Goal: Task Accomplishment & Management: Manage account settings

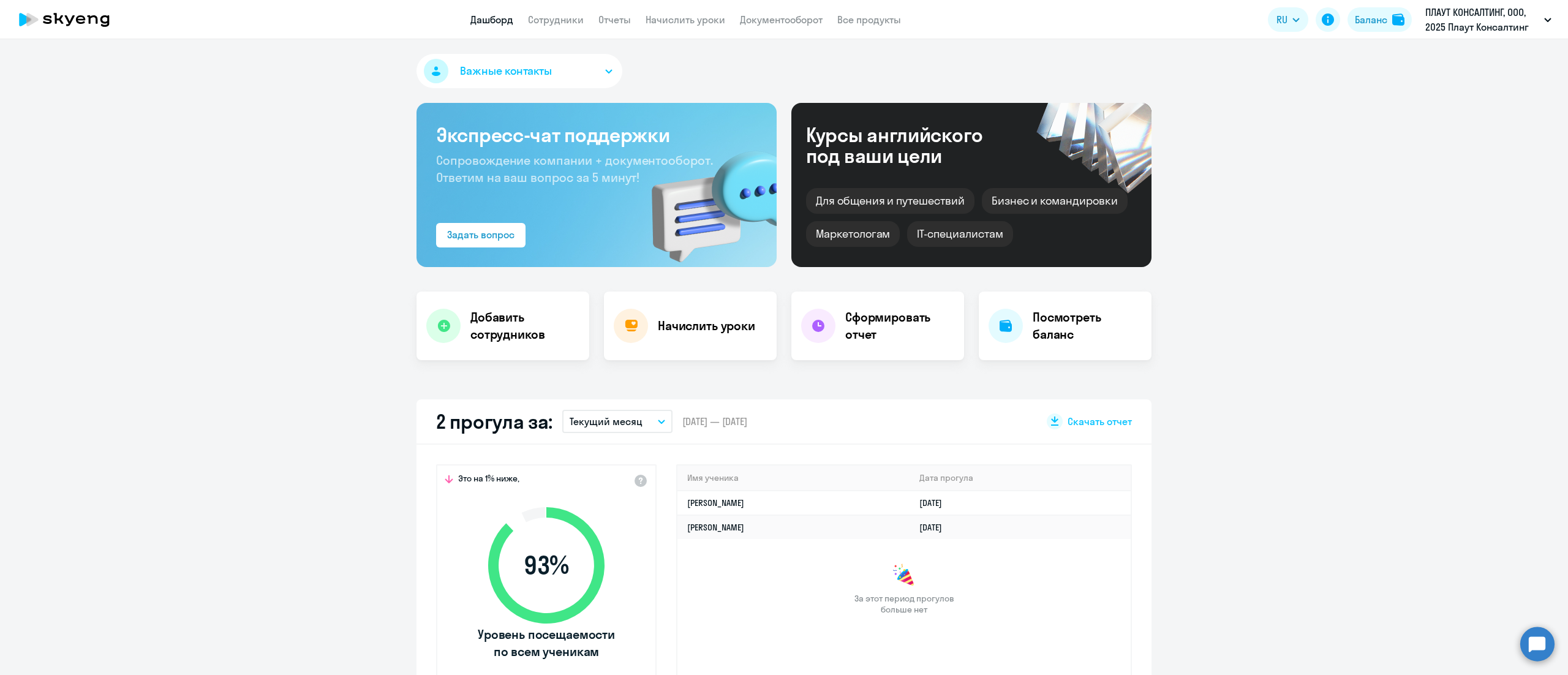
select select "30"
drag, startPoint x: 0, startPoint y: 0, endPoint x: 674, endPoint y: 20, distance: 674.3
click at [674, 20] on link "Начислить уроки" at bounding box center [685, 19] width 80 height 12
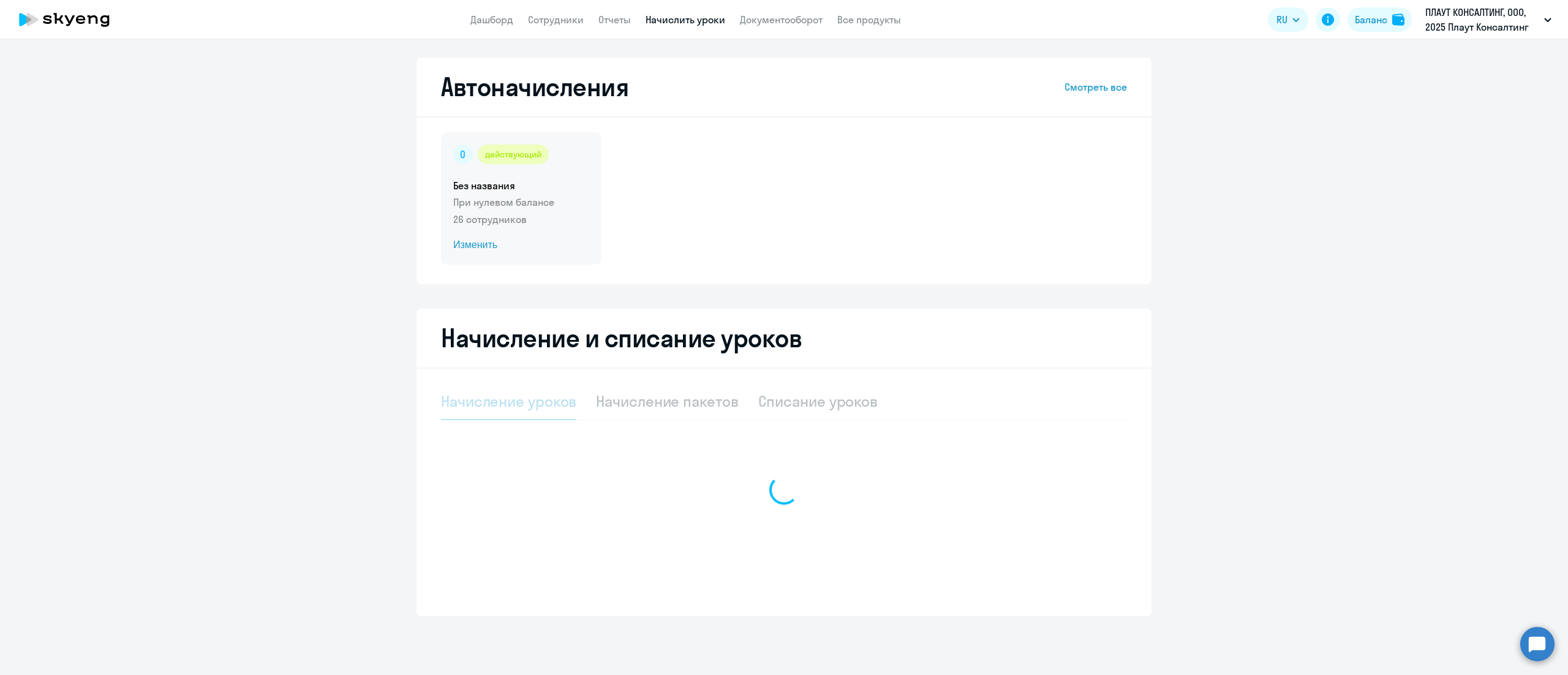
select select "10"
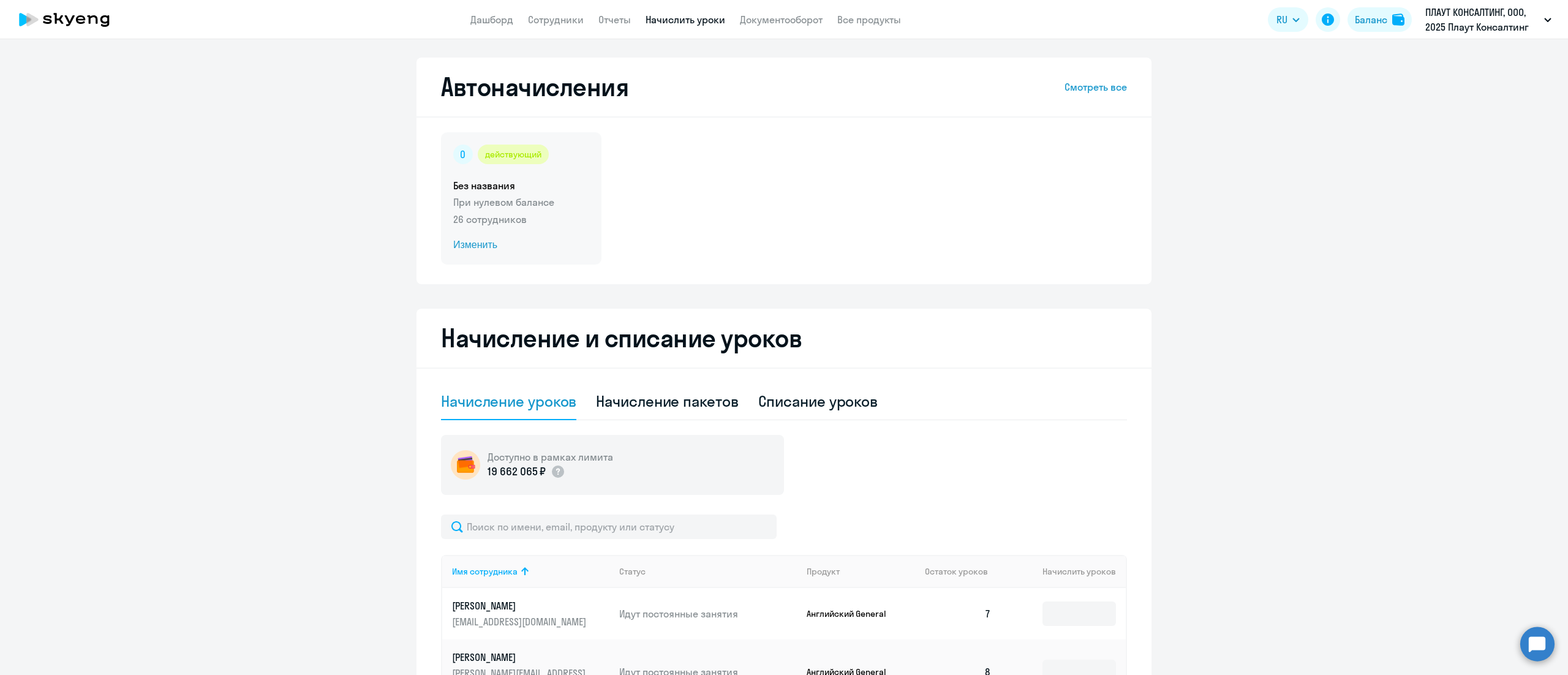
click at [544, 227] on div "действующий Без названия При нулевом балансе 26 сотрудников Изменить" at bounding box center [521, 198] width 160 height 133
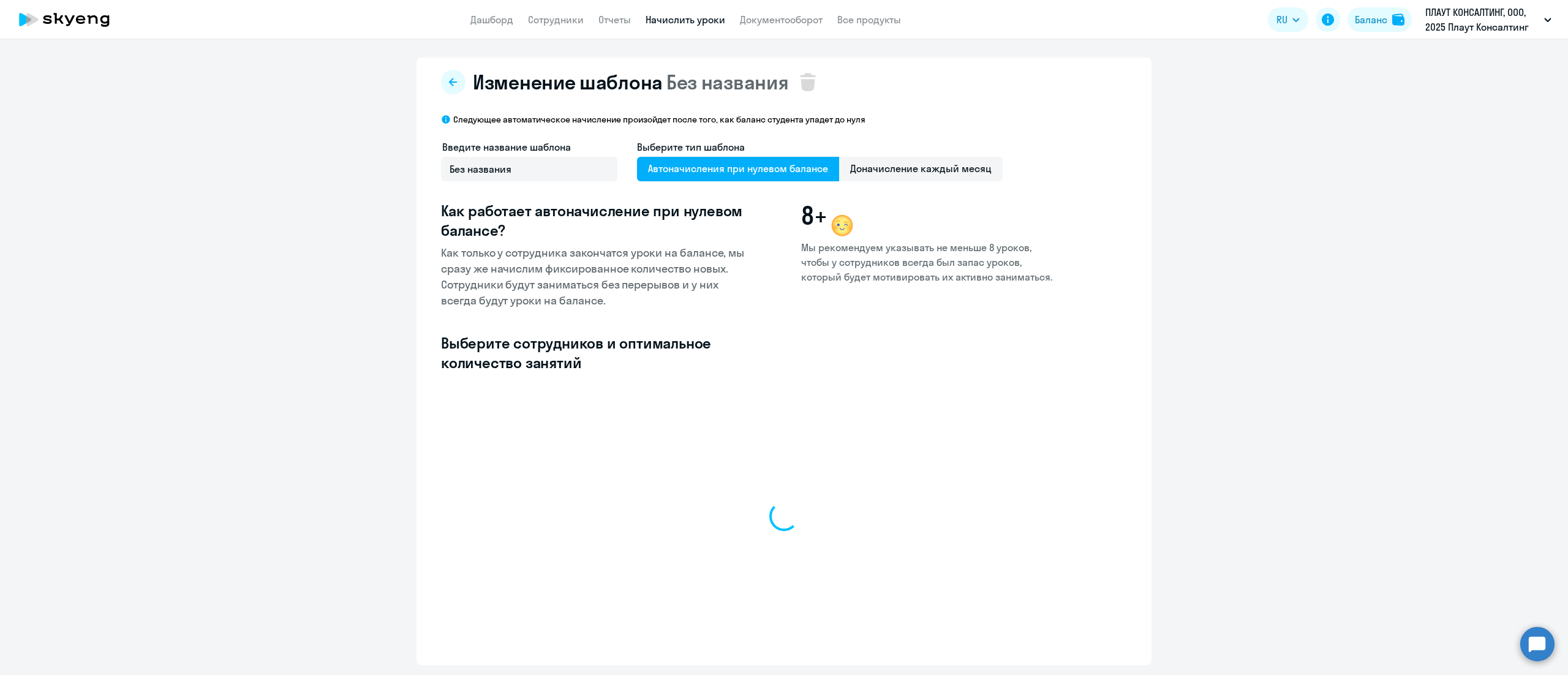
select select "10"
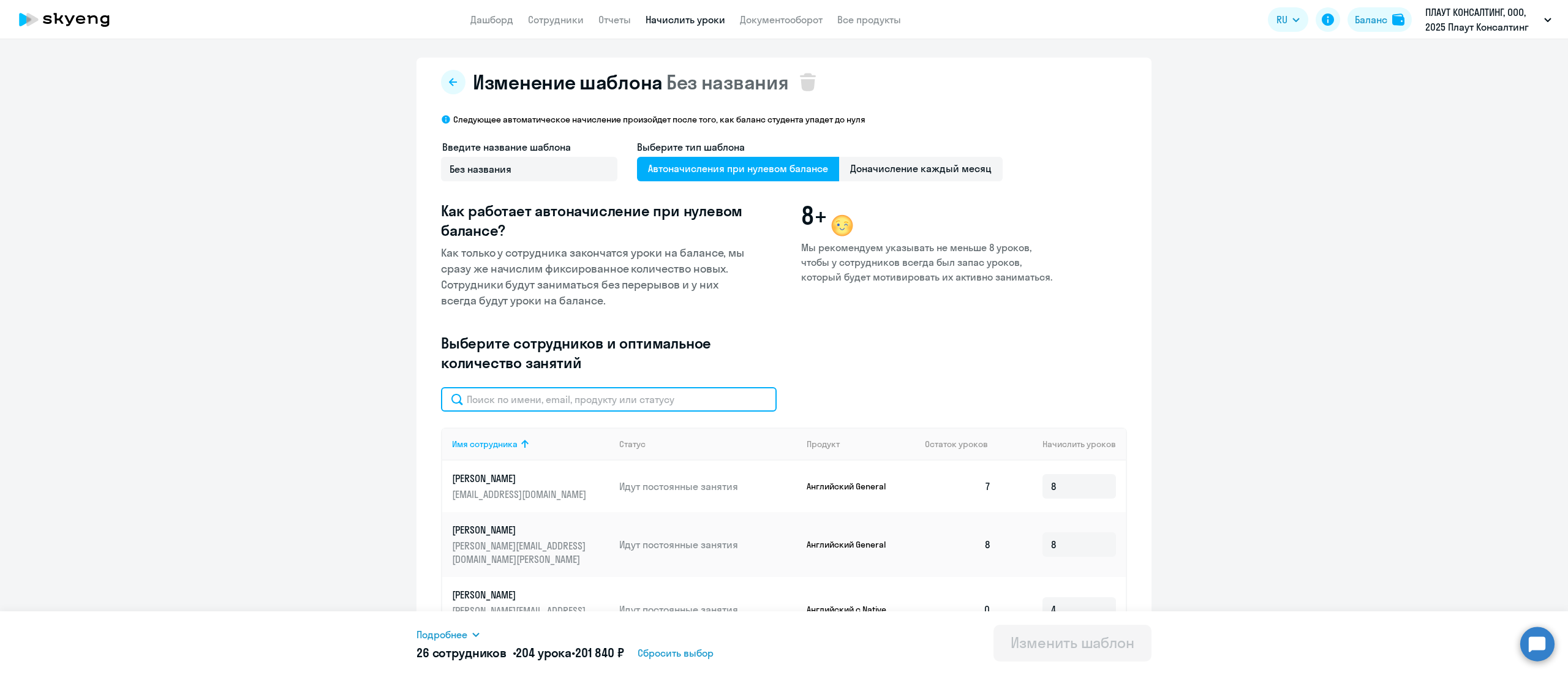
click at [630, 402] on input "text" at bounding box center [609, 399] width 336 height 25
paste input "[PERSON_NAME]"
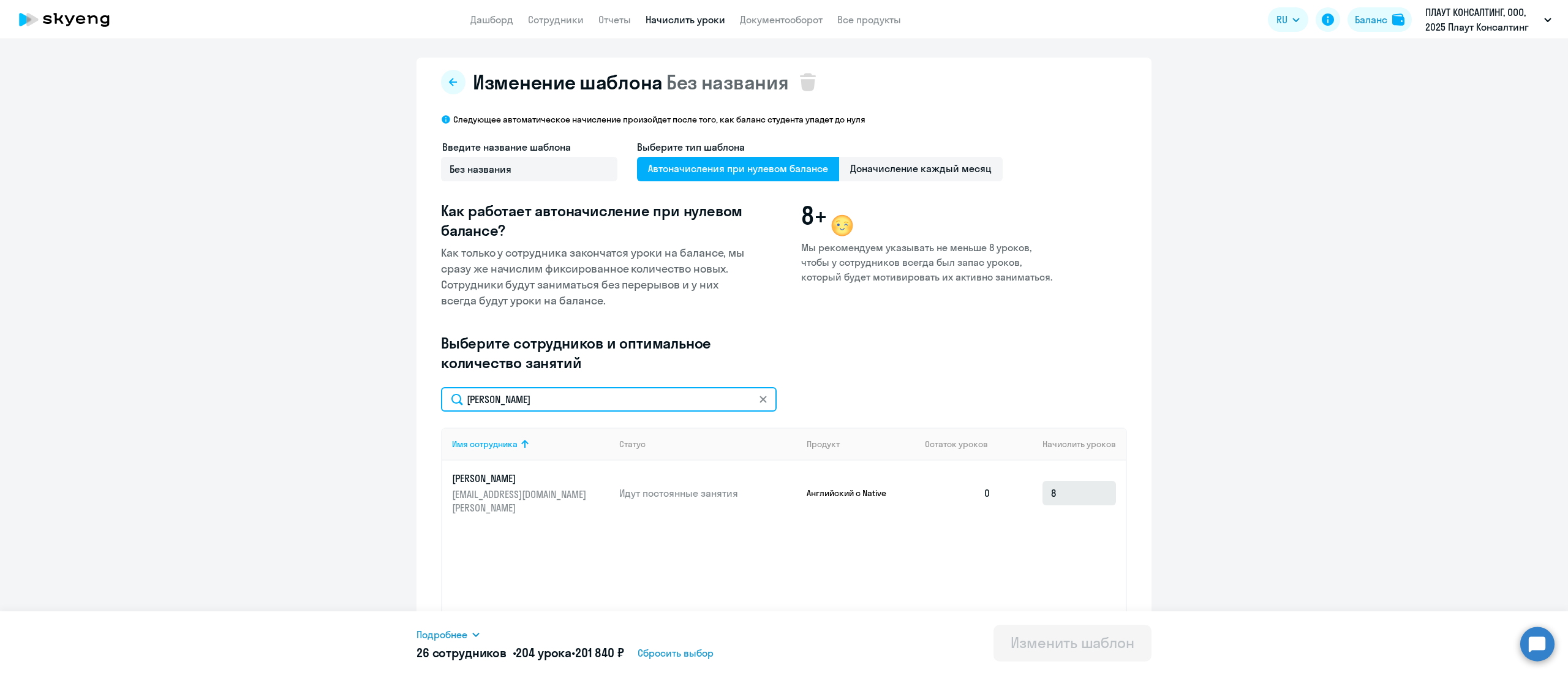
type input "[PERSON_NAME]"
click at [1069, 501] on input "8" at bounding box center [1079, 493] width 73 height 25
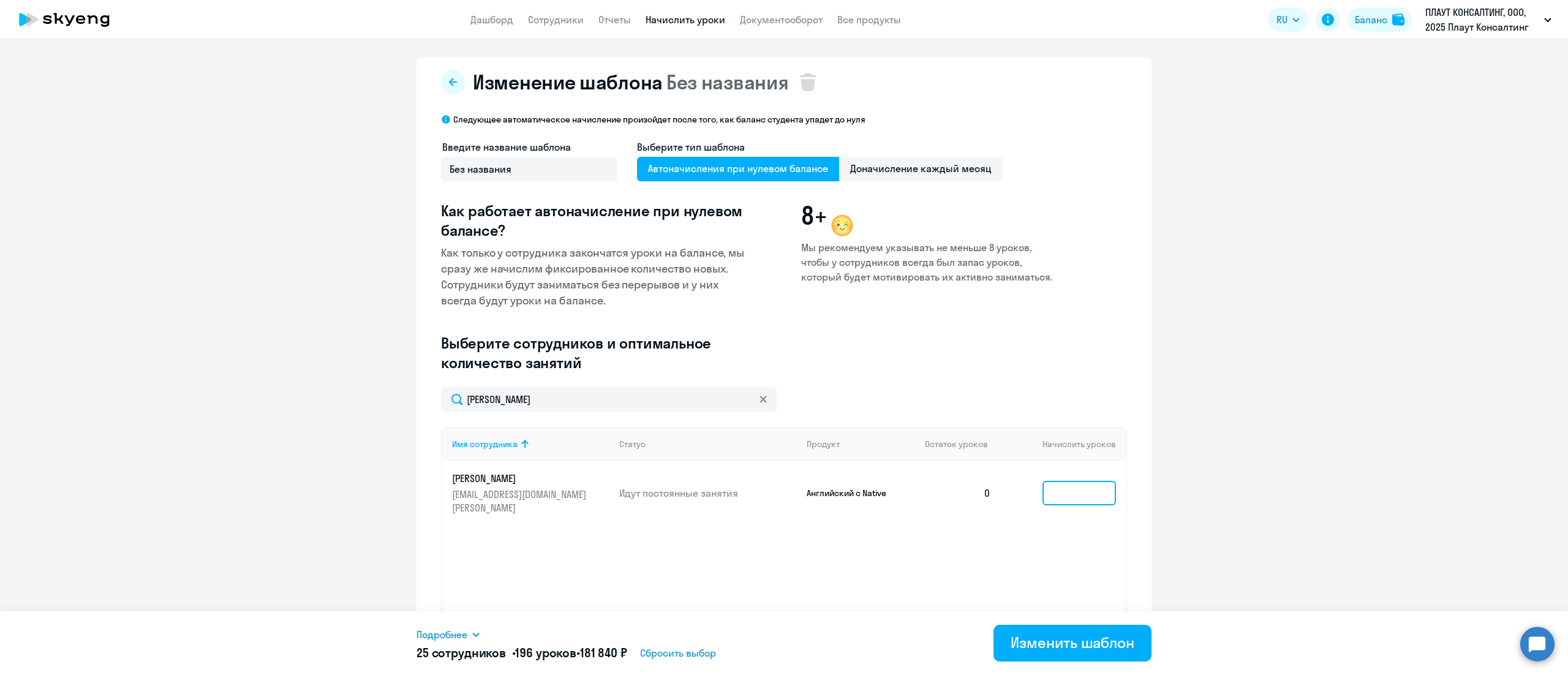
type input "8"
type input "7"
click at [1054, 654] on button "Изменить шаблон" at bounding box center [1072, 643] width 158 height 37
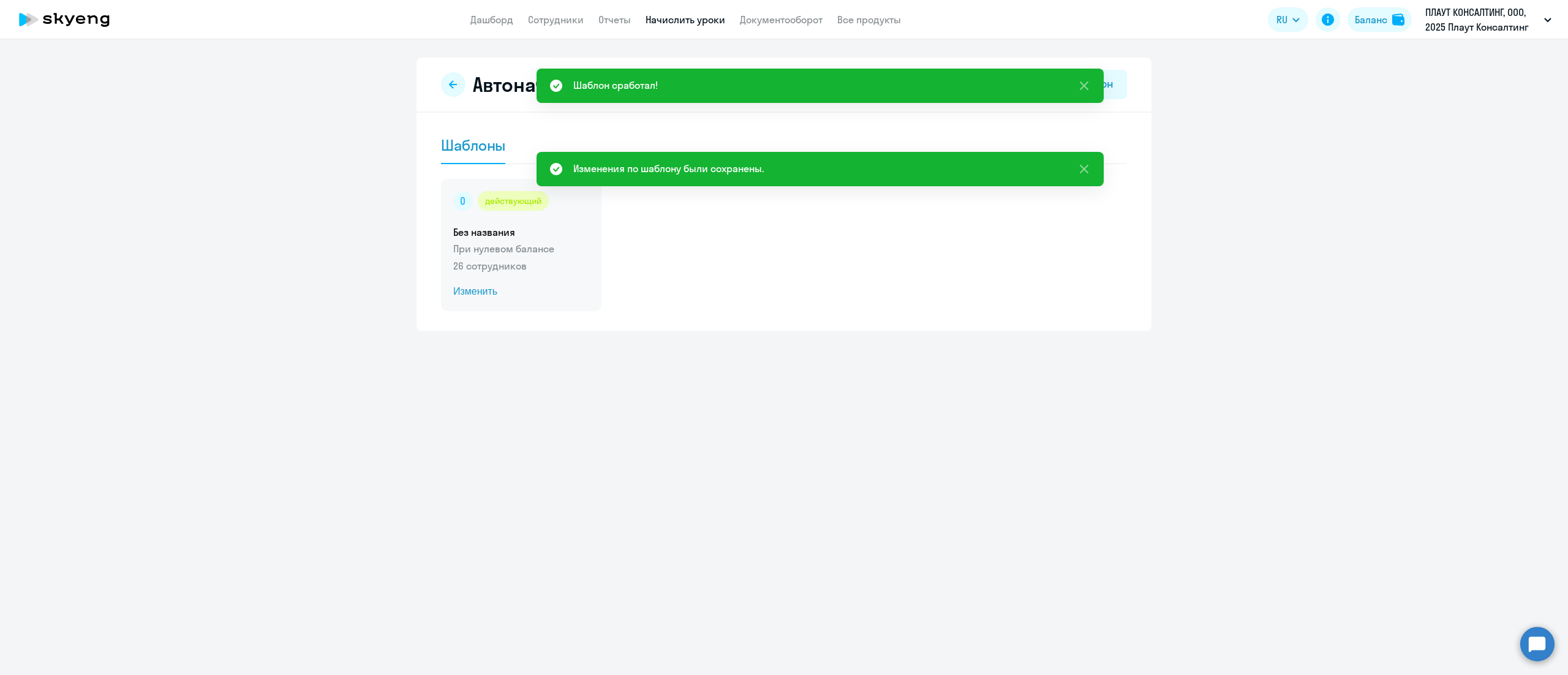
click at [541, 240] on div "действующий Без названия При нулевом балансе 26 сотрудников Изменить" at bounding box center [521, 245] width 160 height 133
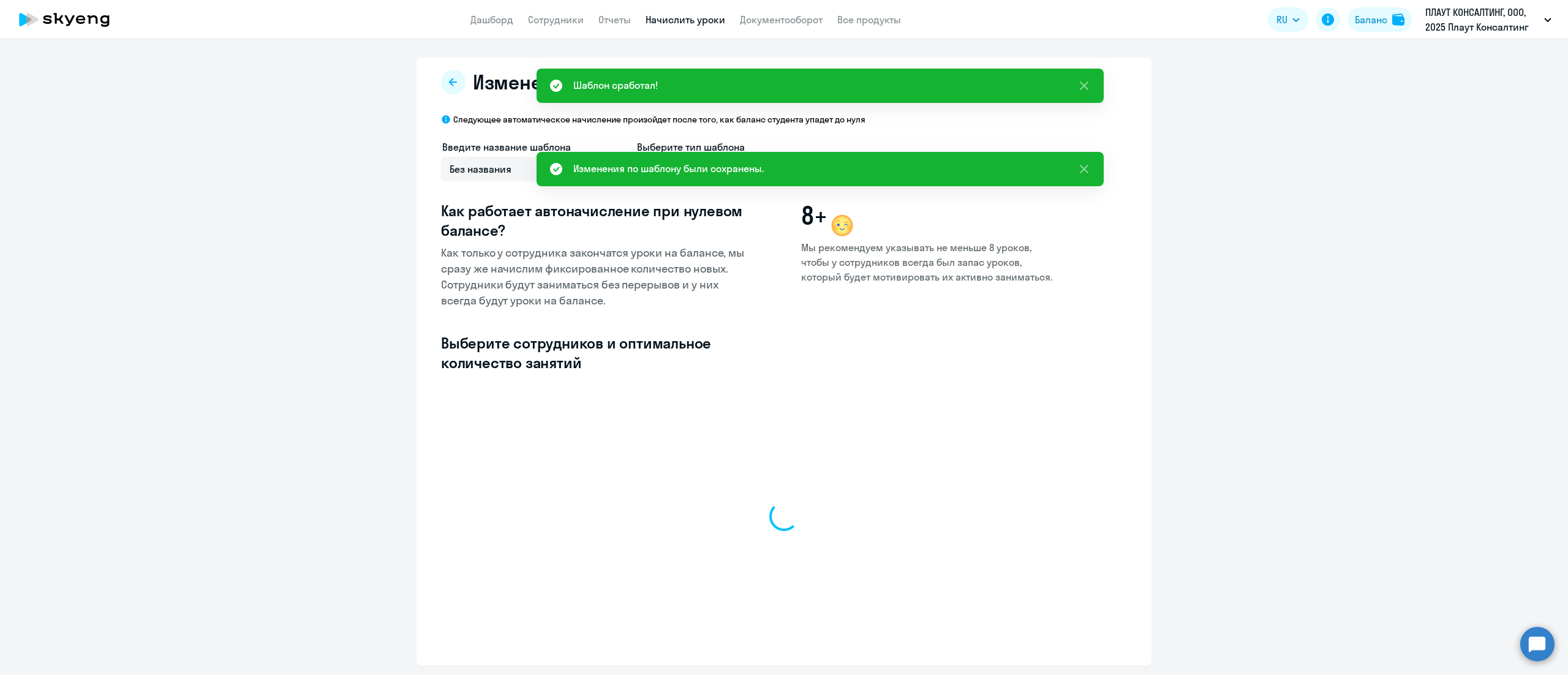
select select "10"
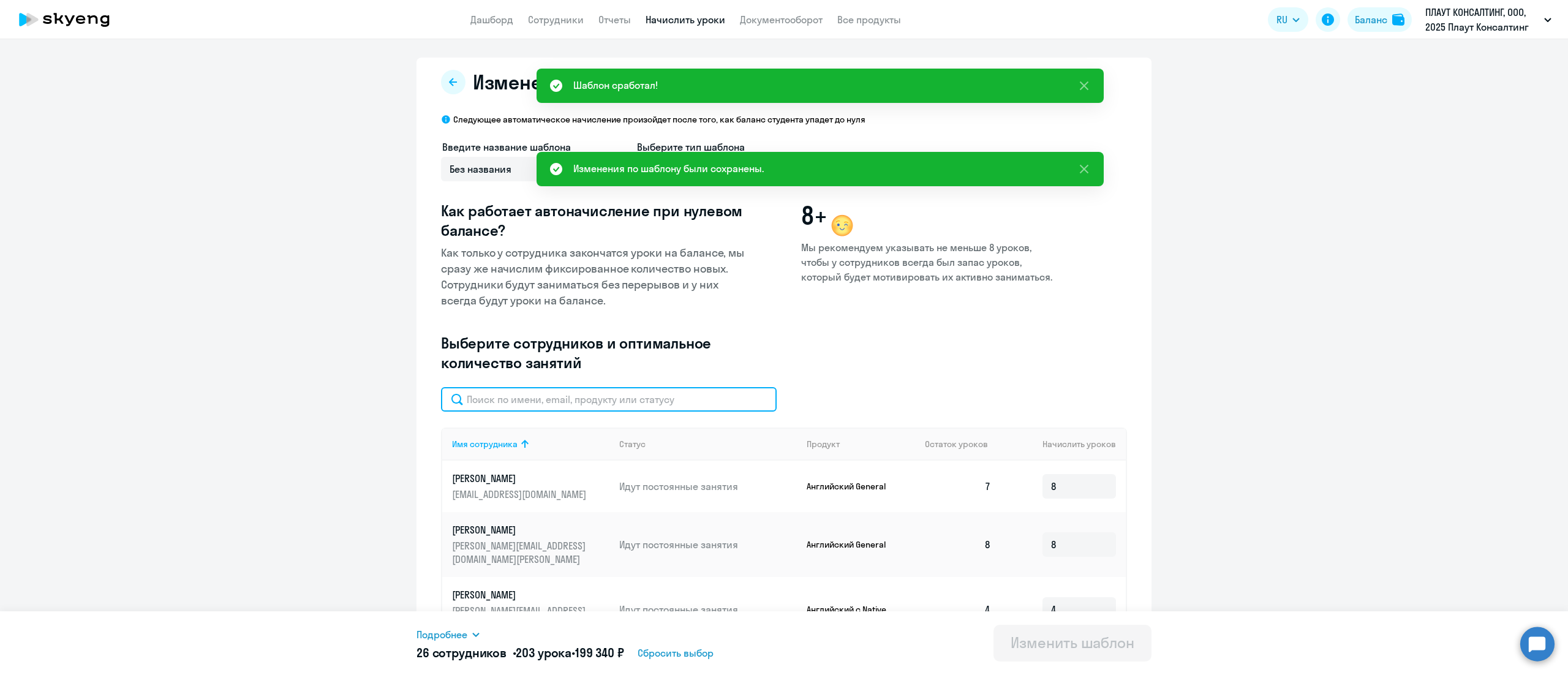
click at [692, 389] on input "text" at bounding box center [609, 399] width 336 height 25
paste input "[PERSON_NAME]"
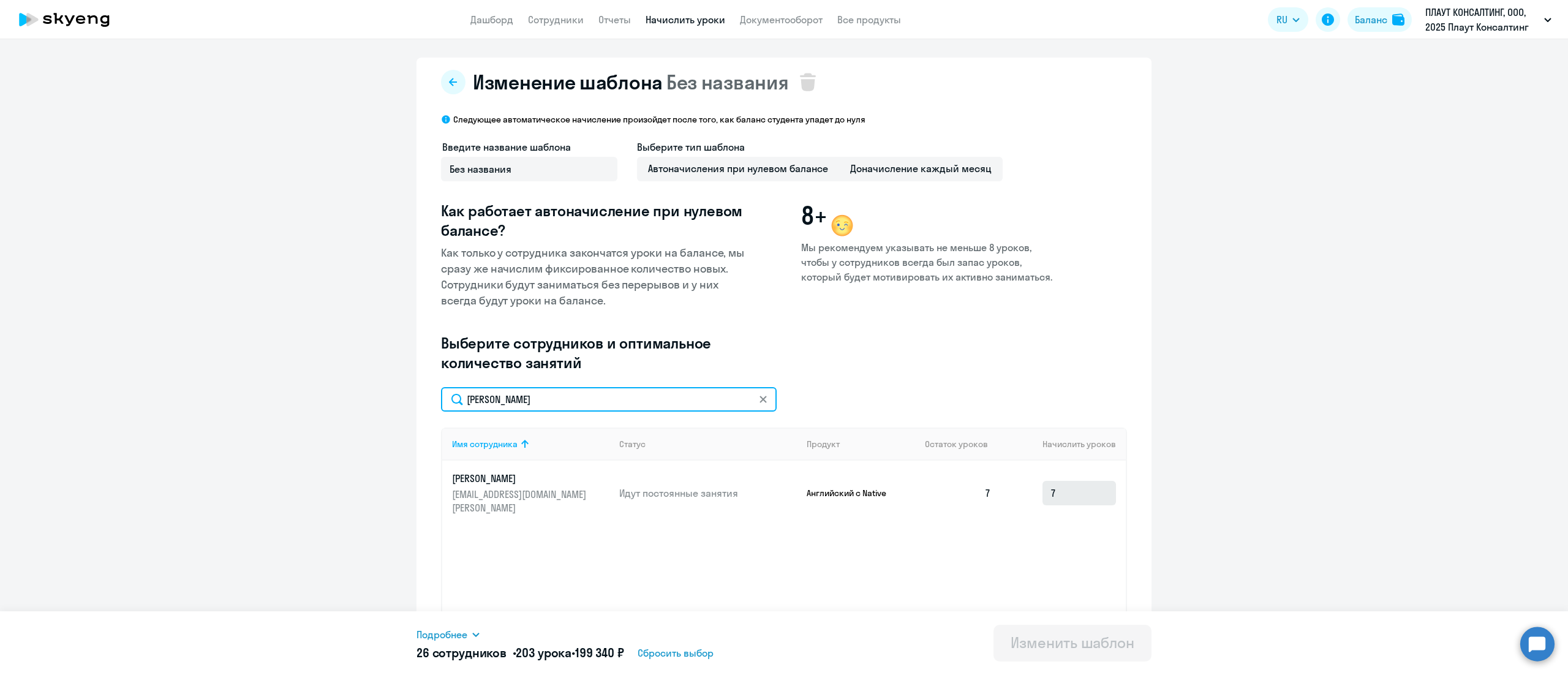
type input "[PERSON_NAME]"
click at [1057, 484] on input "7" at bounding box center [1079, 493] width 73 height 25
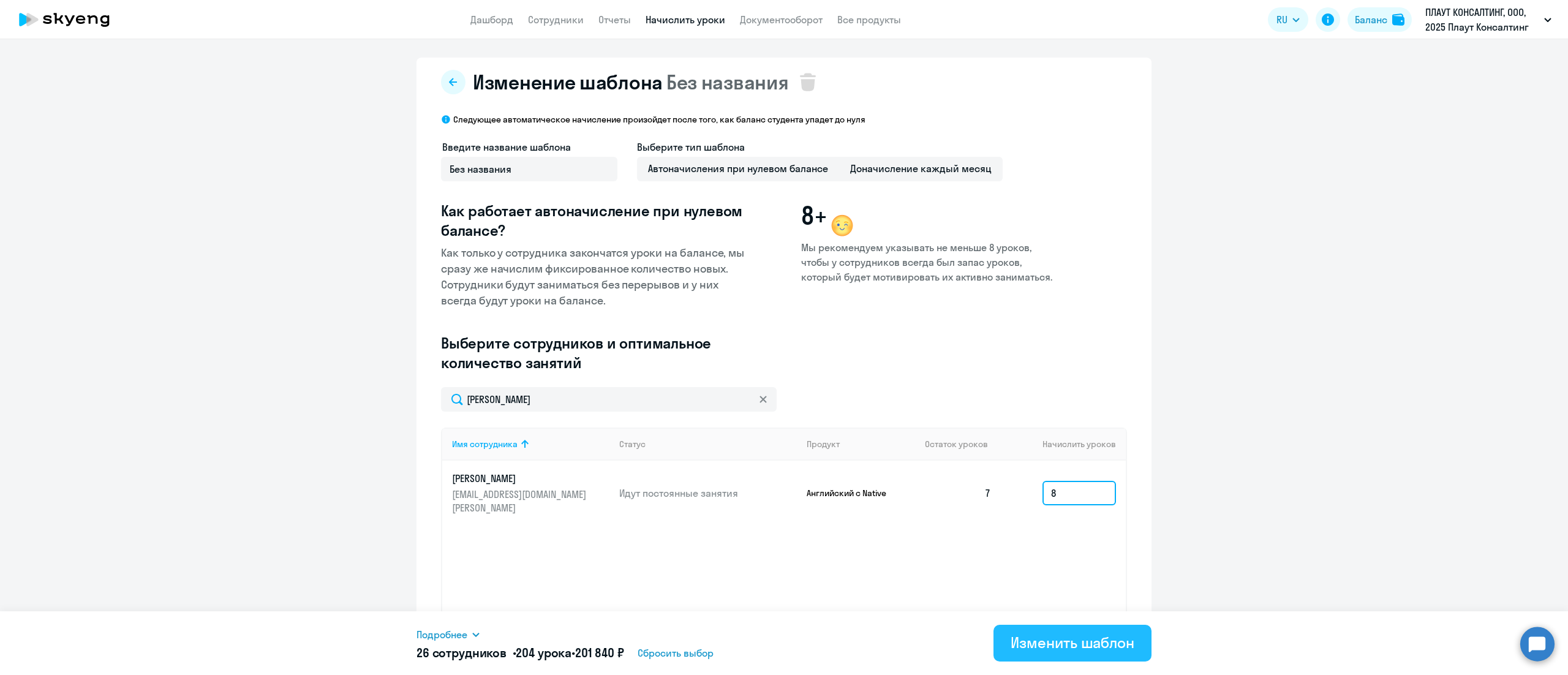
type input "8"
click at [1035, 653] on button "Изменить шаблон" at bounding box center [1072, 643] width 158 height 37
